Goal: Task Accomplishment & Management: Use online tool/utility

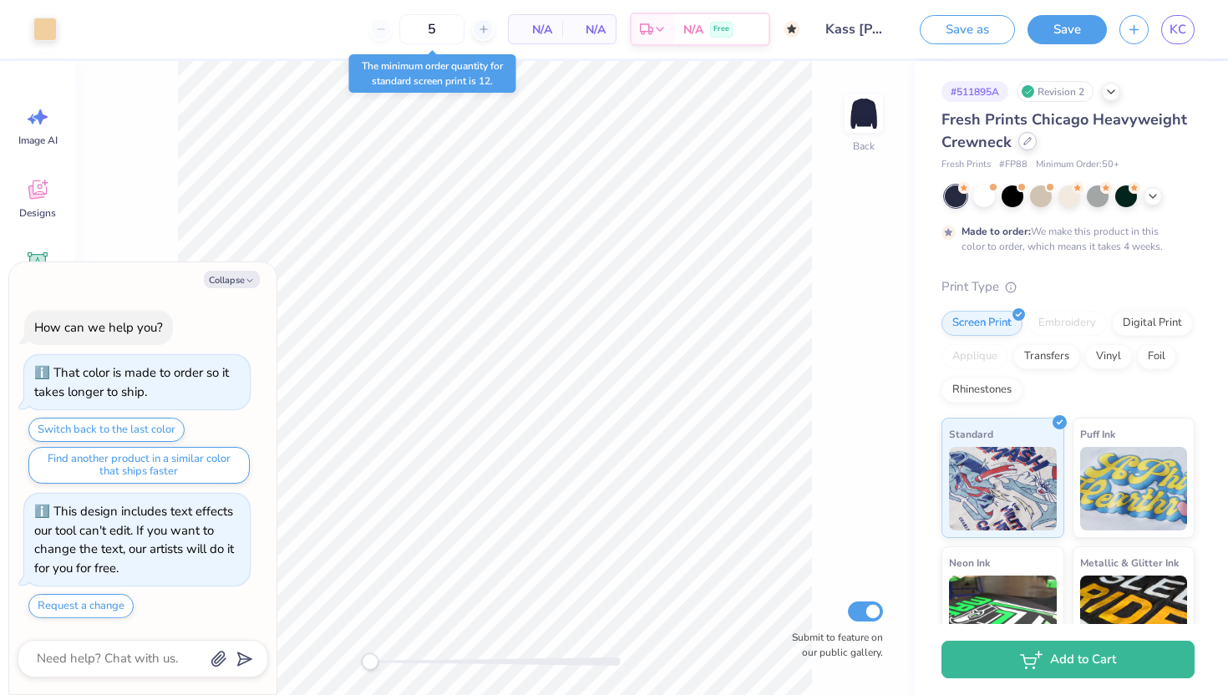
click at [1027, 139] on icon at bounding box center [1027, 141] width 8 height 8
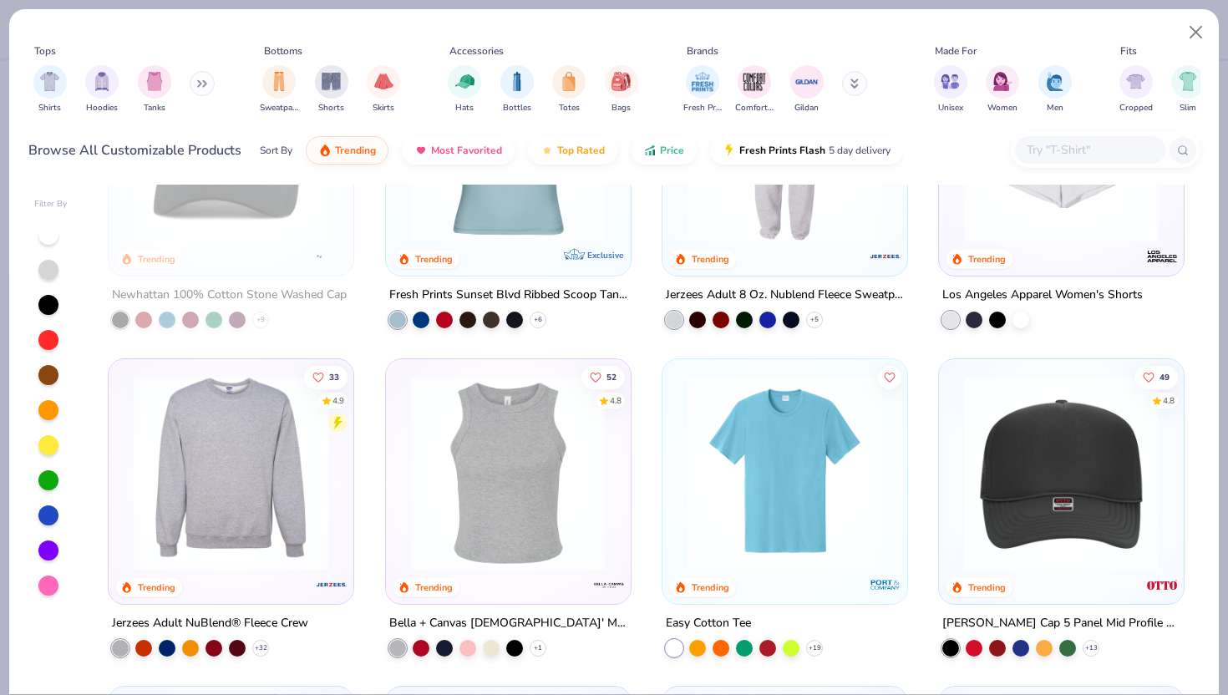
scroll to position [3115, 0]
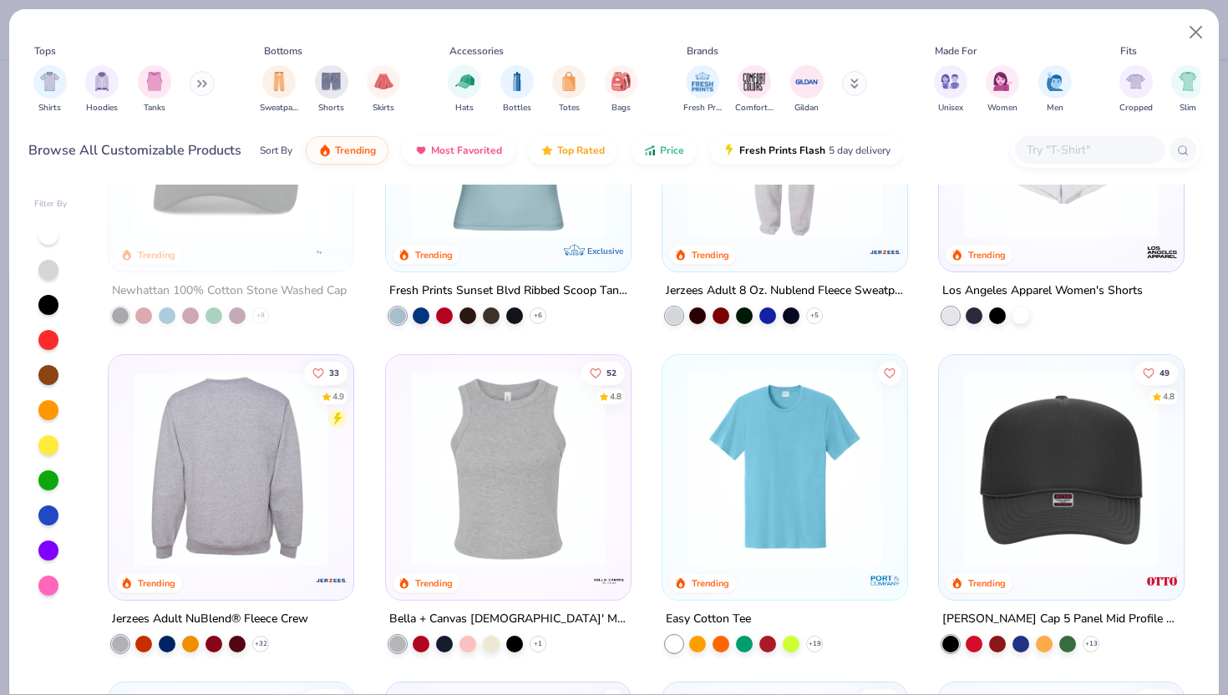
click at [221, 455] on div at bounding box center [231, 468] width 635 height 195
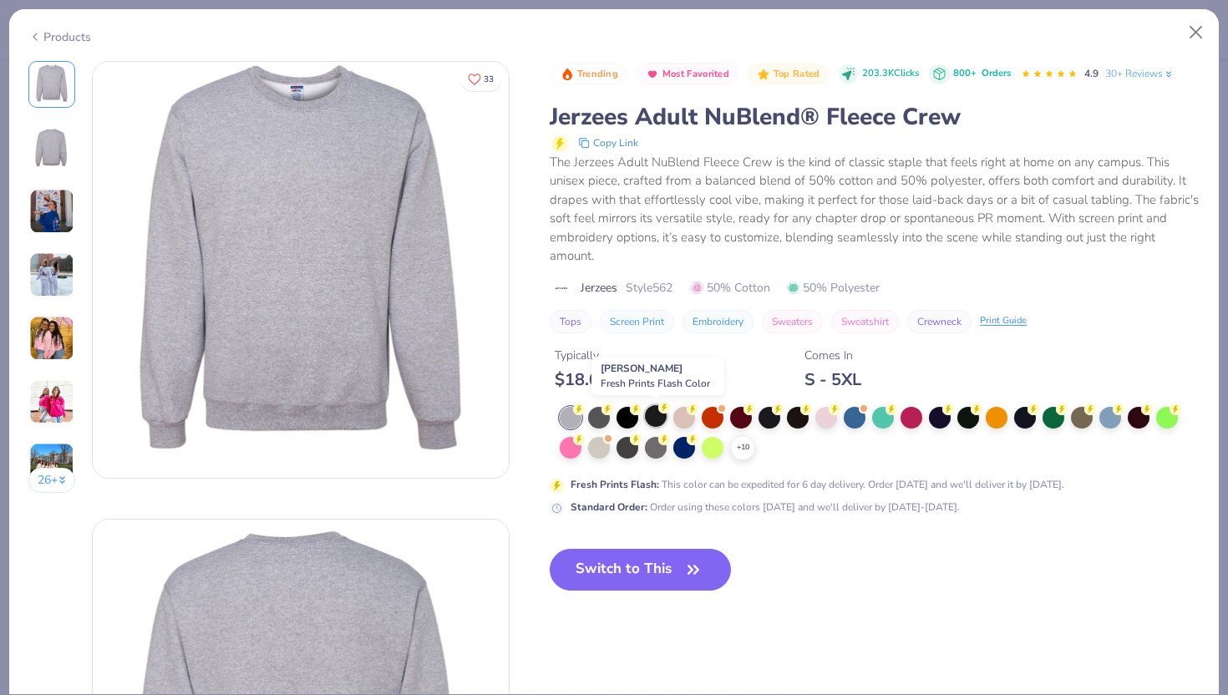
click at [651, 418] on div at bounding box center [656, 416] width 22 height 22
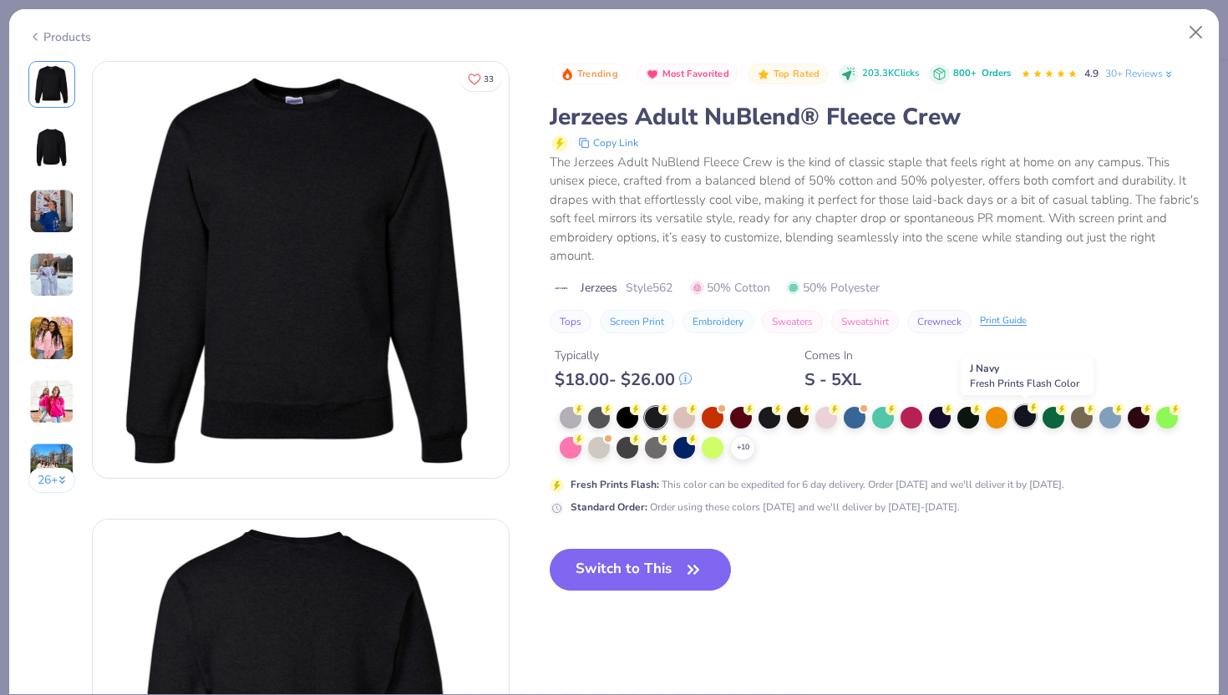
click at [1021, 420] on div at bounding box center [1025, 416] width 22 height 22
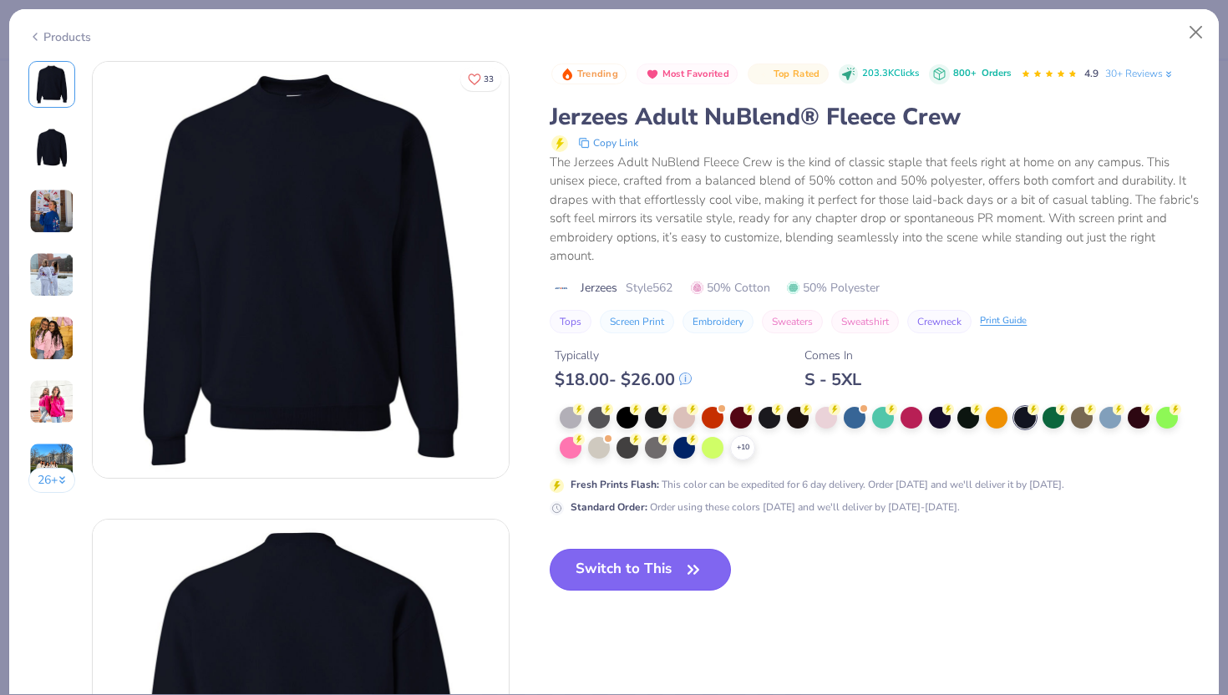
click at [668, 571] on button "Switch to This" at bounding box center [640, 570] width 181 height 42
type textarea "x"
type input "12"
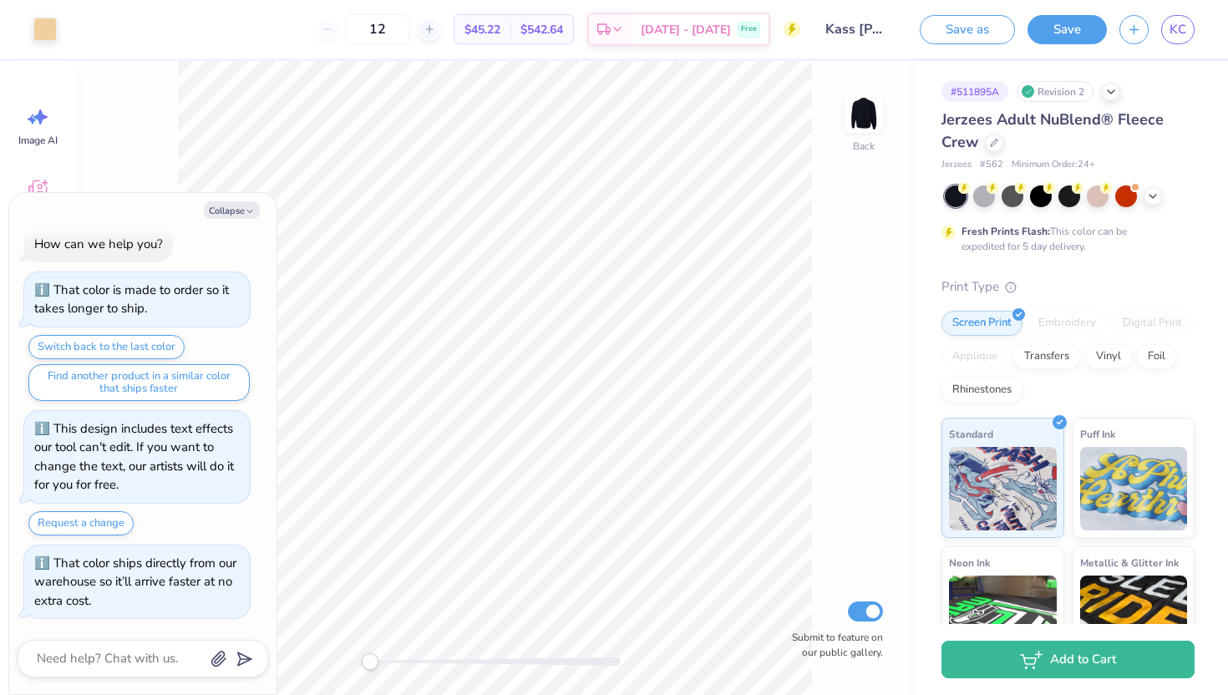
click at [842, 263] on div "Back Submit to feature on our public gallery." at bounding box center [494, 378] width 839 height 634
click at [1149, 193] on icon at bounding box center [1152, 194] width 13 height 13
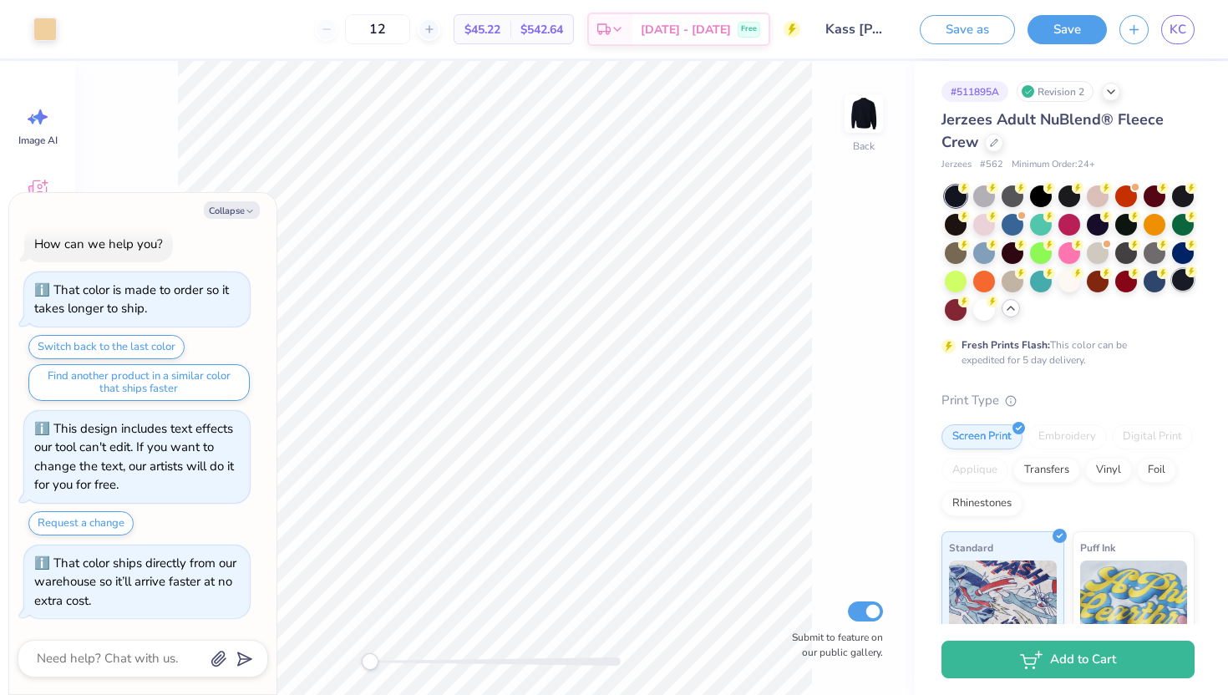
click at [1182, 282] on div at bounding box center [1183, 280] width 22 height 22
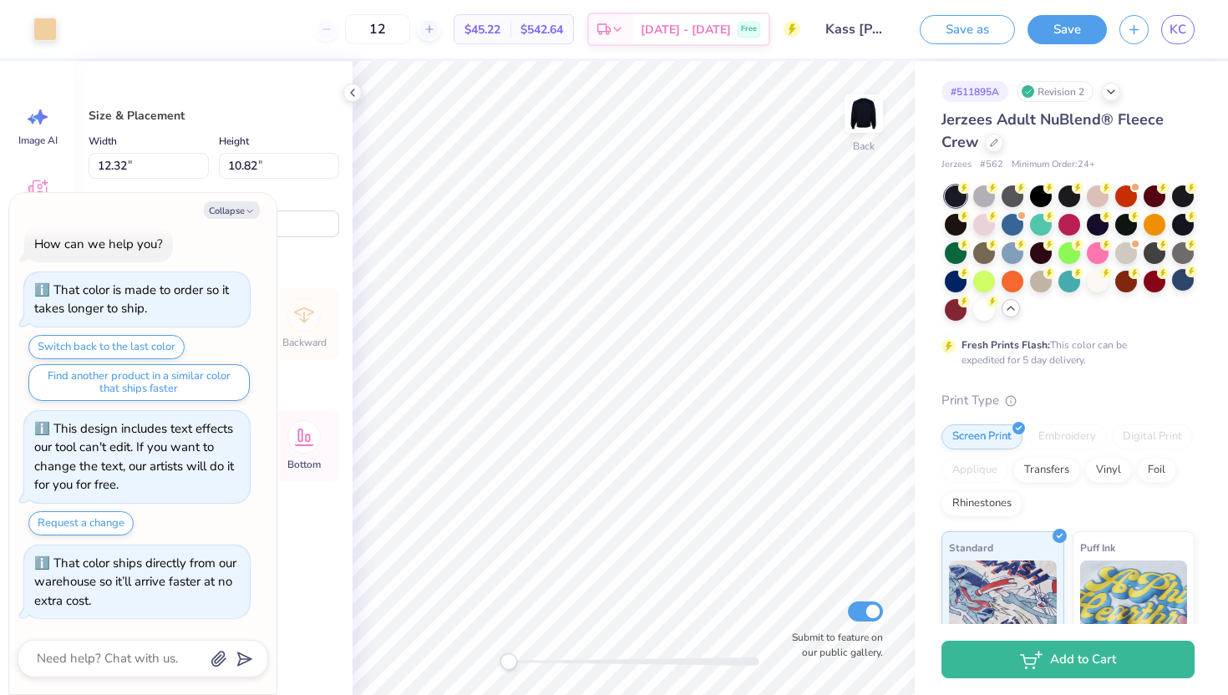
type textarea "x"
type input "10.06"
type input "8.83"
type textarea "x"
type input "3.52"
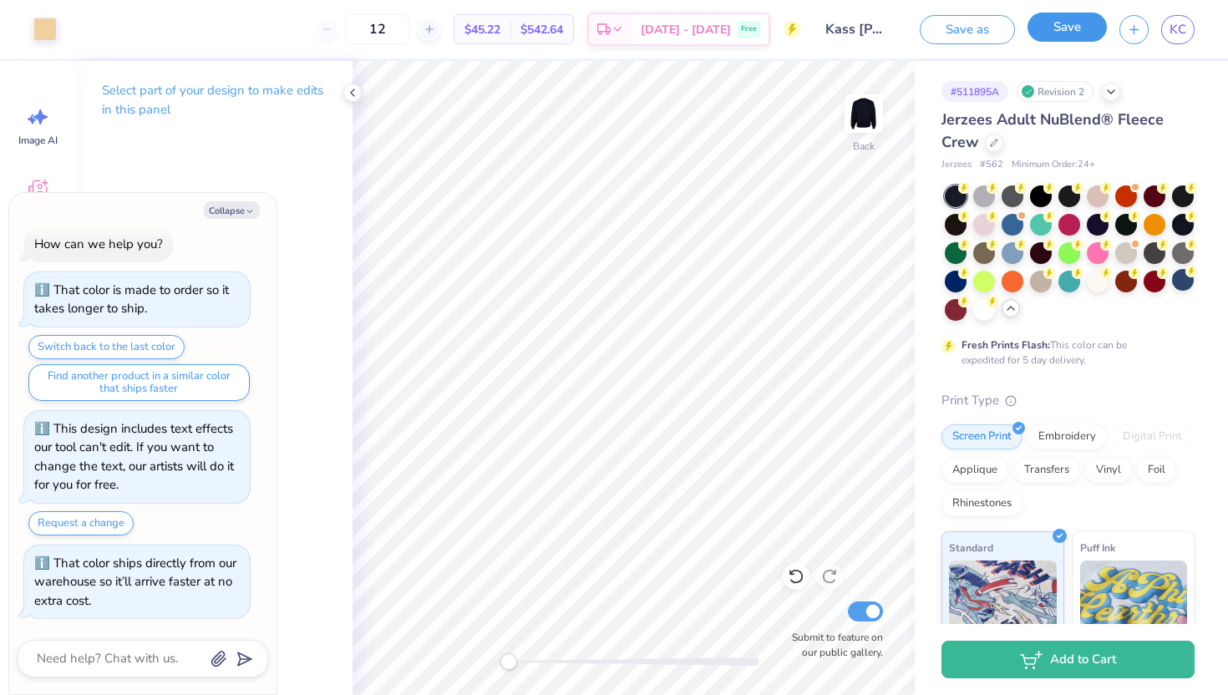
click at [1079, 18] on button "Save" at bounding box center [1066, 27] width 79 height 29
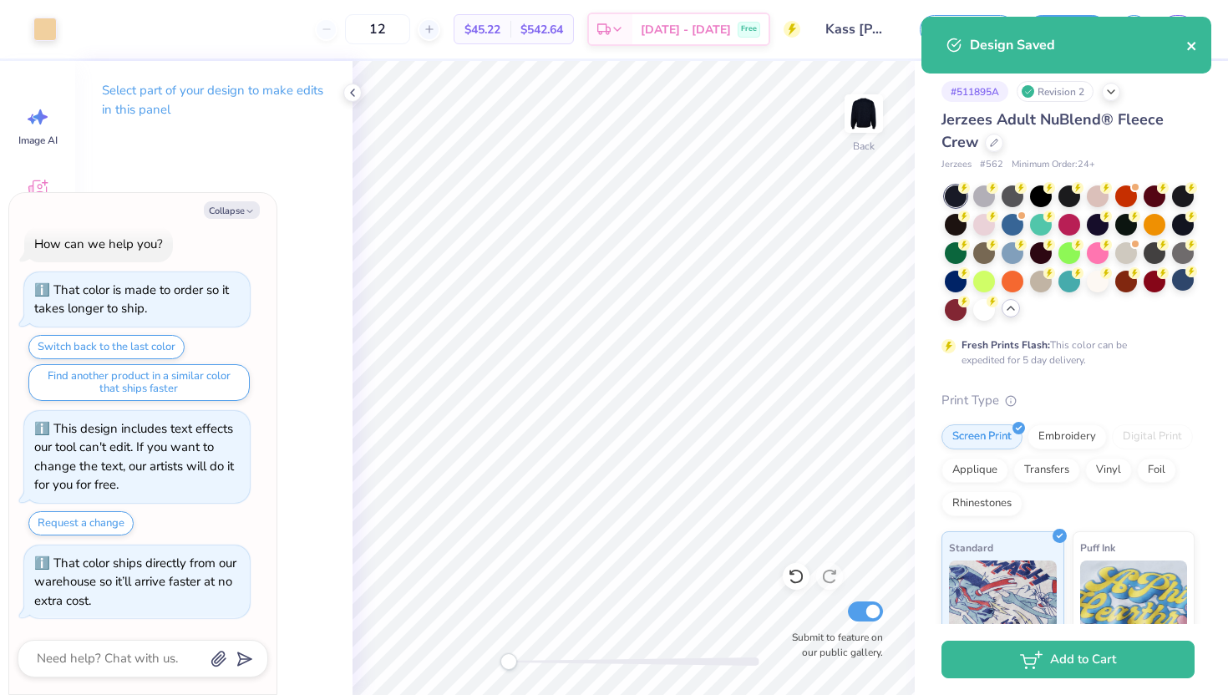
click at [1193, 46] on icon "close" at bounding box center [1192, 45] width 12 height 13
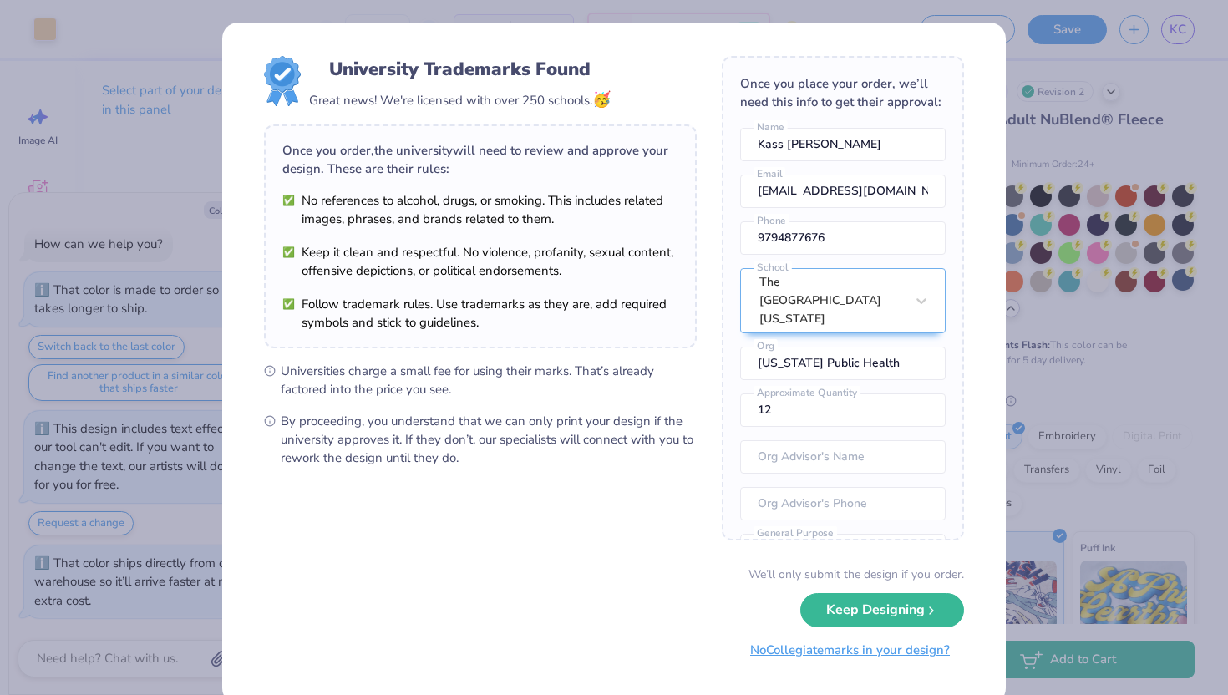
click at [853, 654] on button "No Collegiate marks in your design?" at bounding box center [850, 650] width 228 height 34
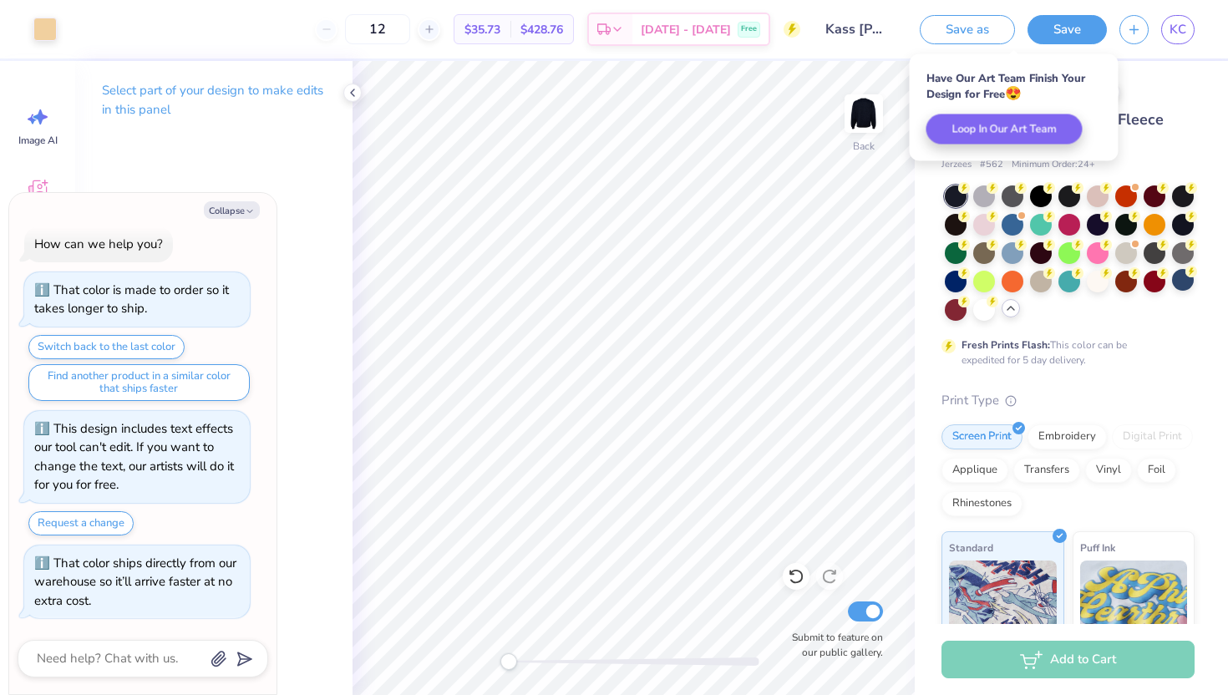
type textarea "x"
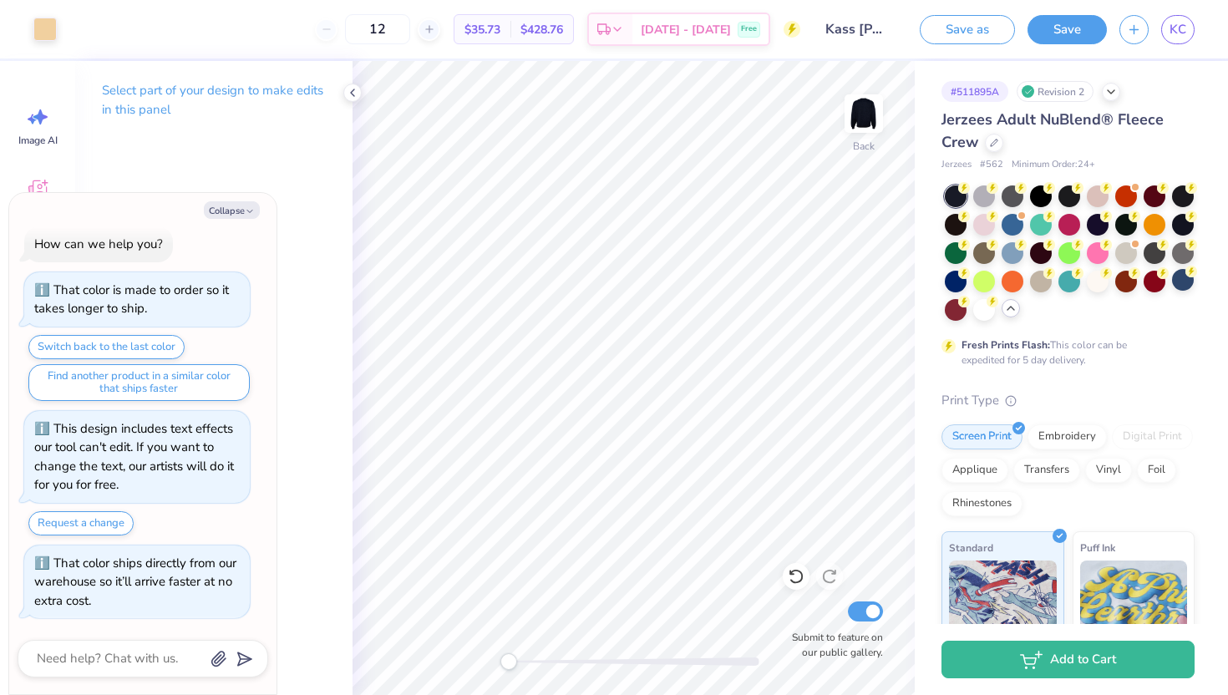
click at [1195, 87] on div "# 511895A Revision 2 Jerzees Adult NuBlend® Fleece Crew Jerzees # 562 Minimum O…" at bounding box center [1071, 485] width 313 height 848
click at [1180, 33] on span "KC" at bounding box center [1177, 29] width 17 height 19
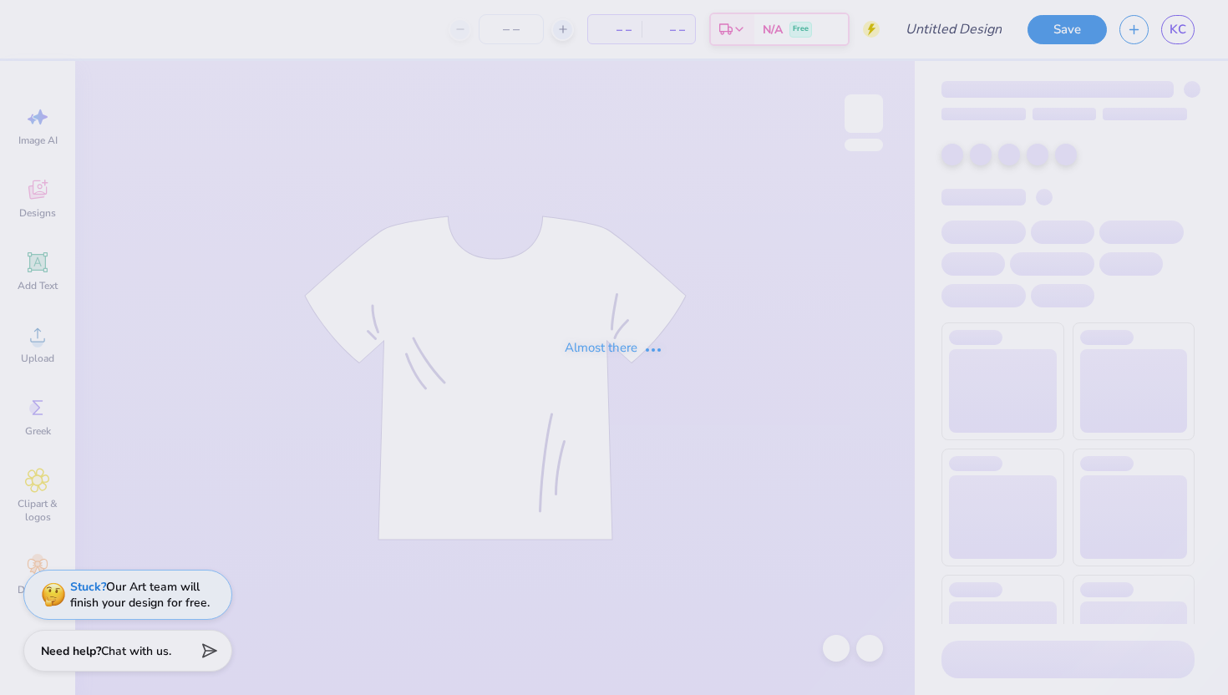
type input "Kass [PERSON_NAME] : The [GEOGRAPHIC_DATA][US_STATE]"
type input "75"
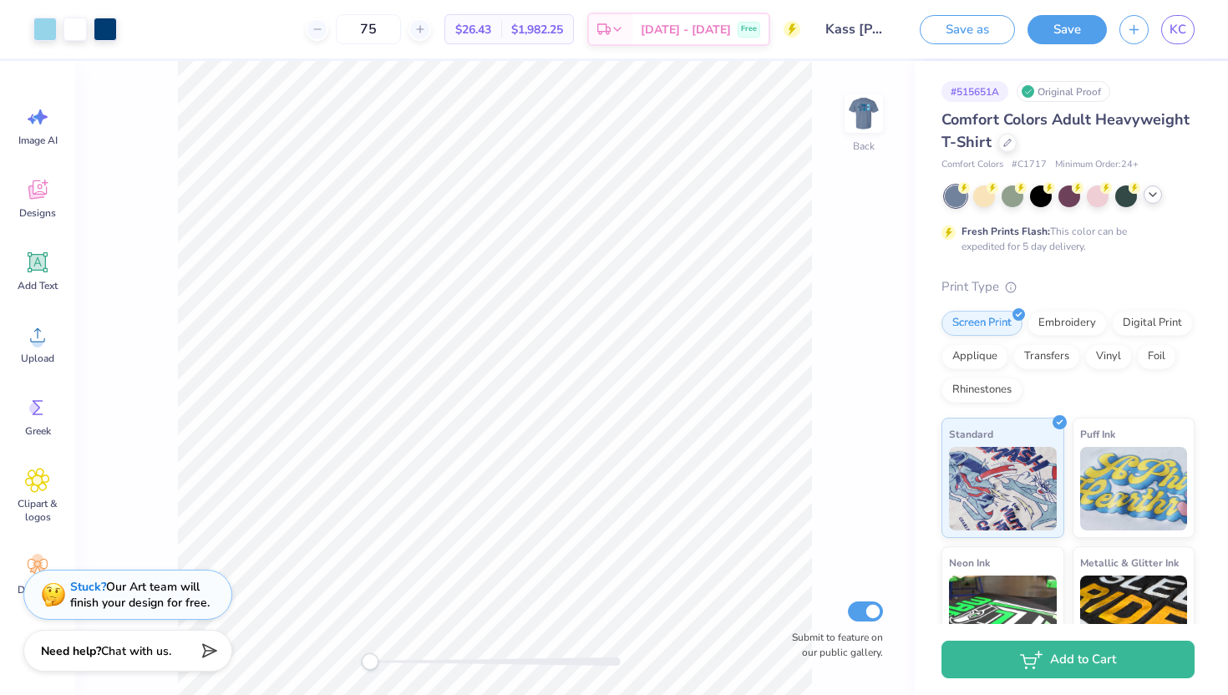
click at [1156, 194] on icon at bounding box center [1152, 194] width 13 height 13
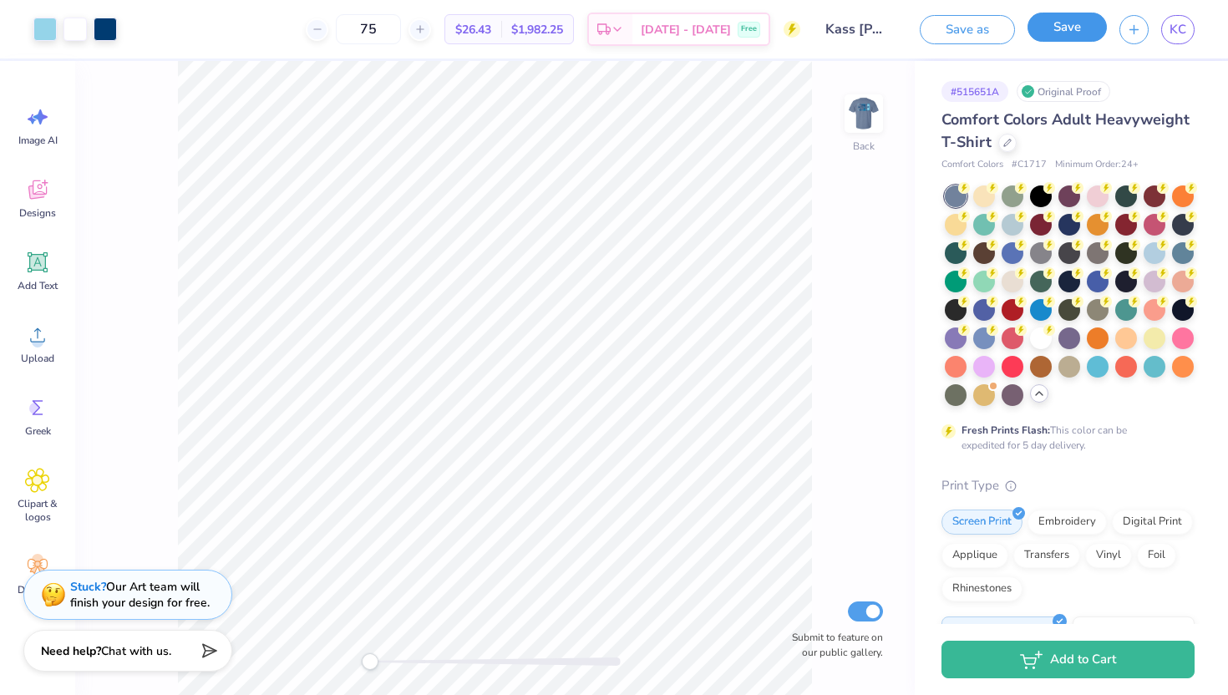
click at [1053, 30] on button "Save" at bounding box center [1066, 27] width 79 height 29
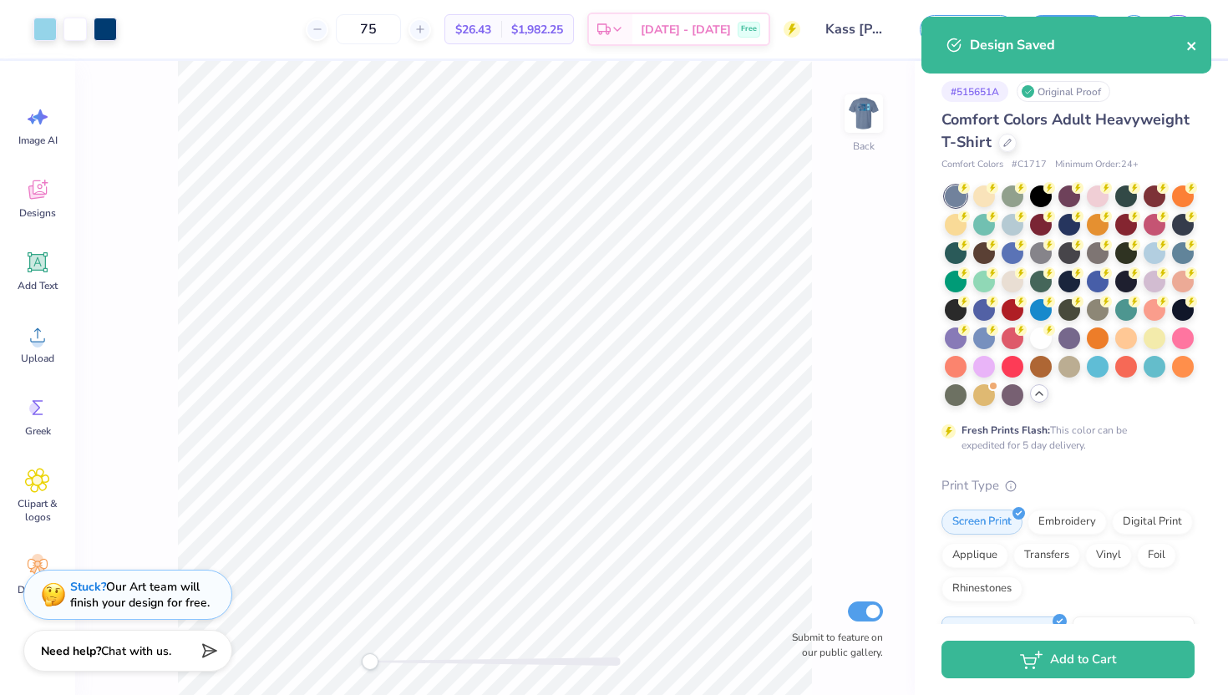
click at [1195, 47] on icon "close" at bounding box center [1192, 45] width 12 height 13
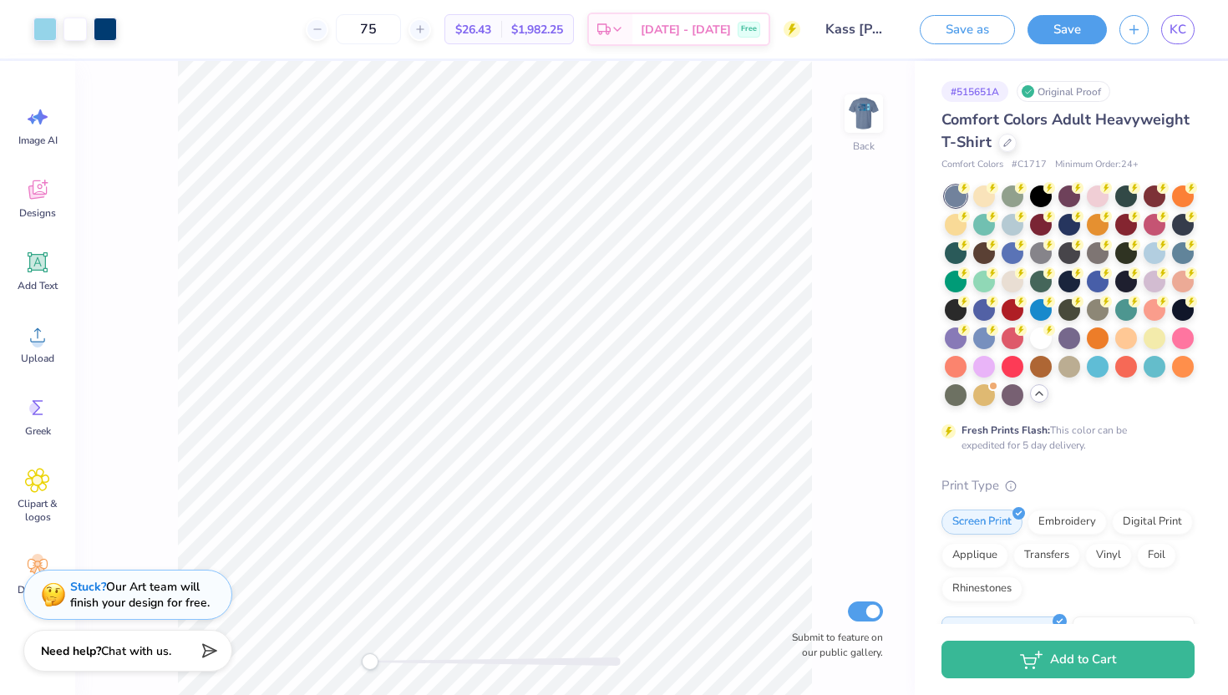
click at [1173, 25] on div "Design Saved" at bounding box center [1066, 51] width 297 height 76
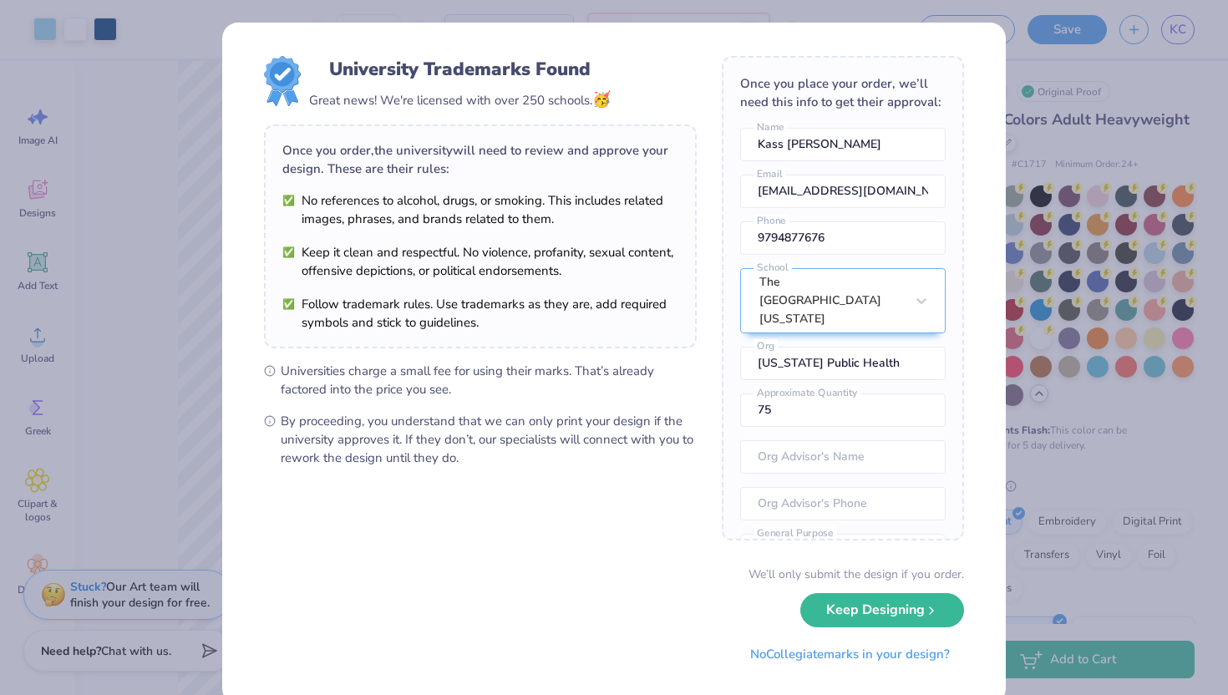
scroll to position [31, 0]
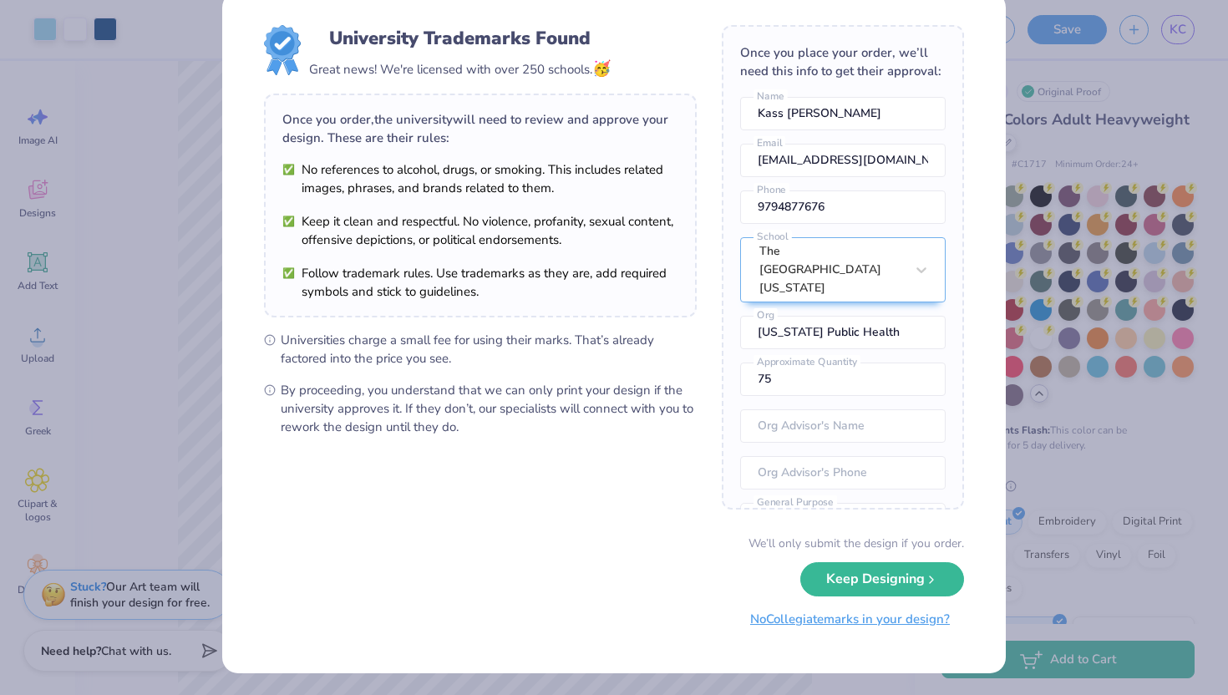
click at [849, 623] on button "No Collegiate marks in your design?" at bounding box center [850, 619] width 228 height 34
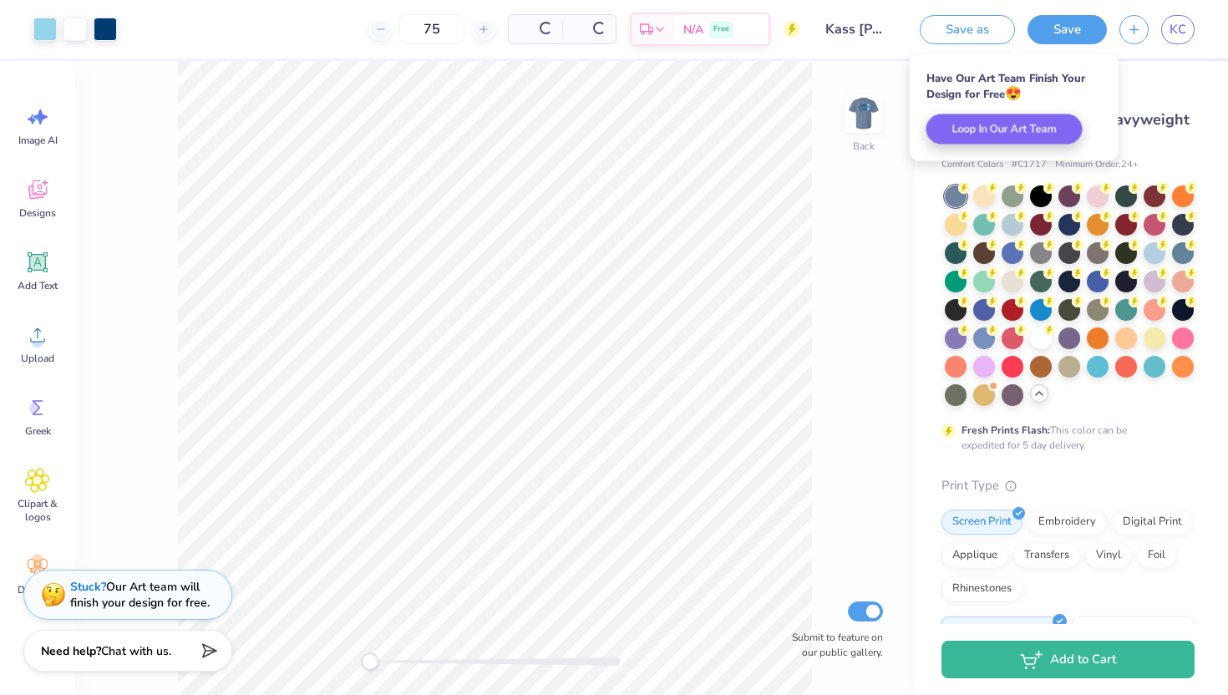
scroll to position [0, 0]
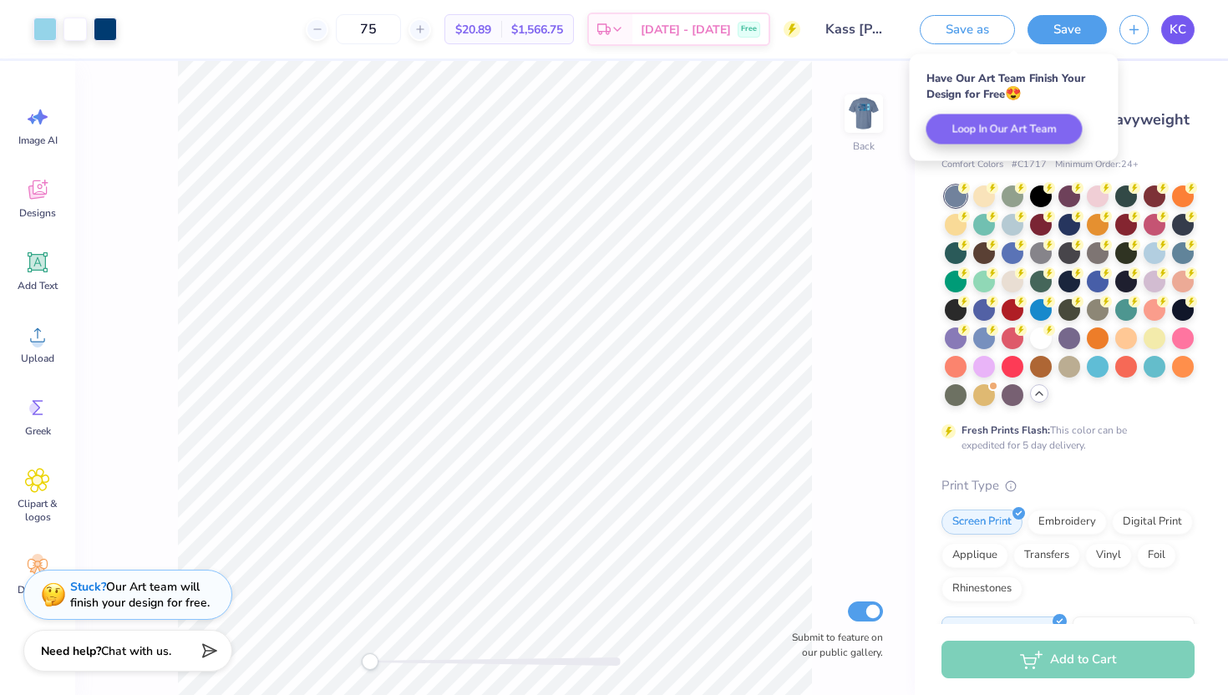
click at [1179, 37] on span "KC" at bounding box center [1177, 29] width 17 height 19
